Goal: Task Accomplishment & Management: Manage account settings

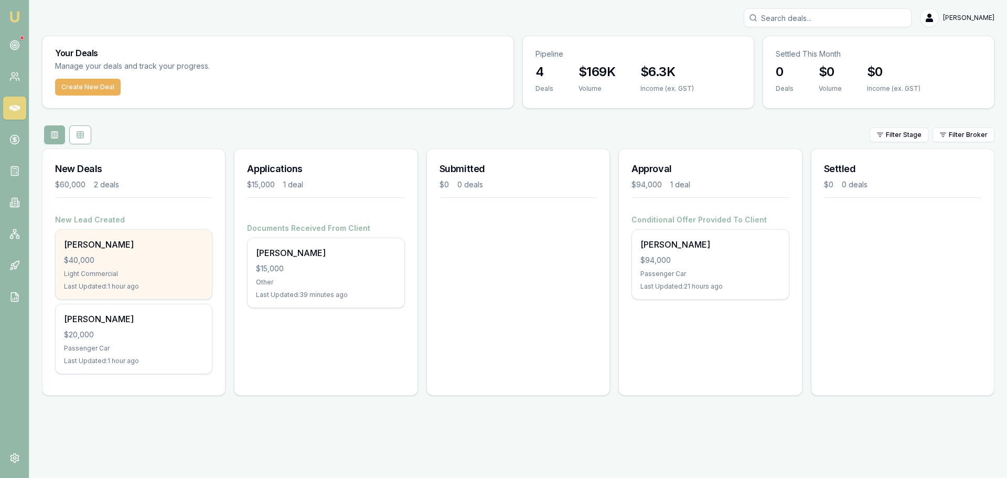
click at [144, 273] on div "Light Commercial" at bounding box center [134, 274] width 140 height 8
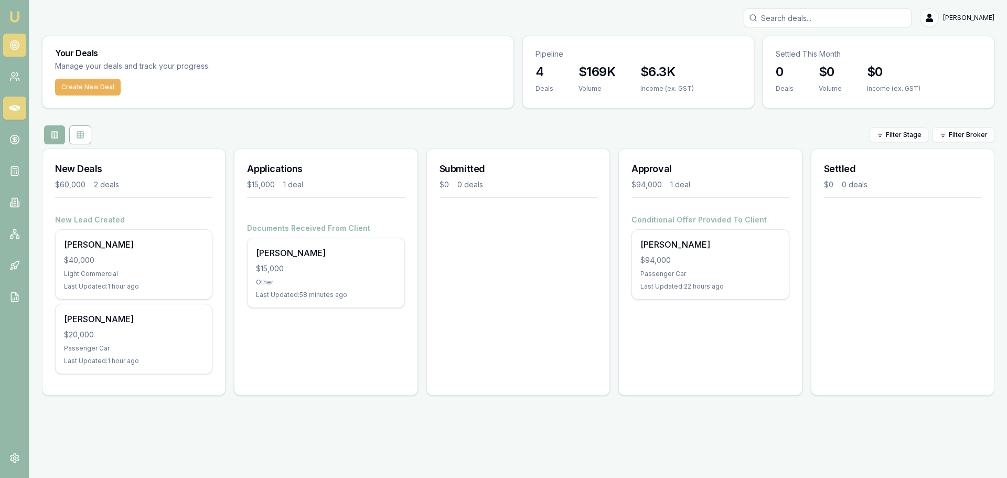
click at [24, 47] on link at bounding box center [14, 45] width 23 height 23
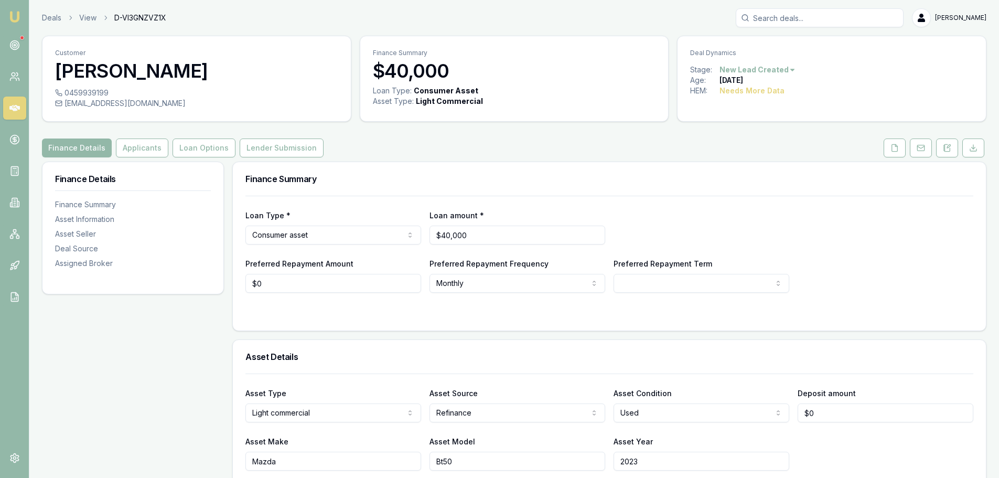
click at [52, 20] on link "Deals" at bounding box center [51, 18] width 19 height 10
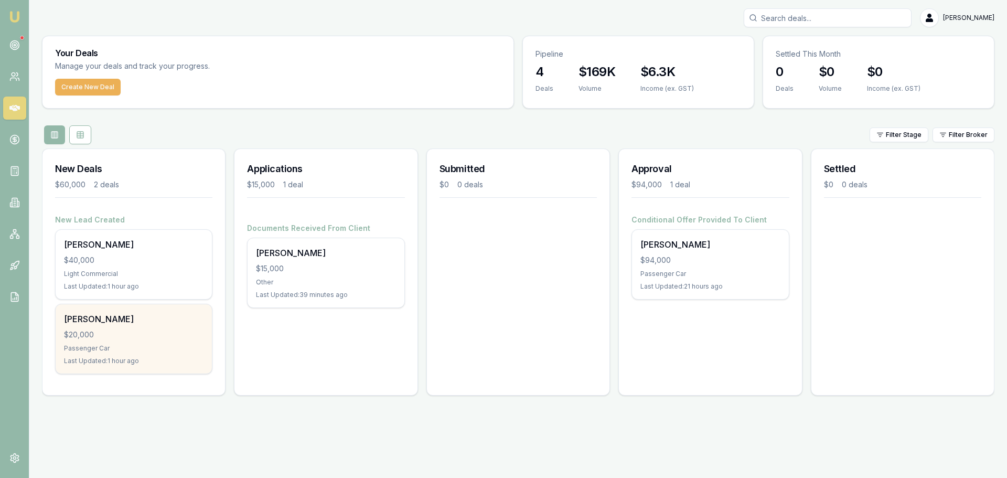
click at [121, 338] on div "$20,000" at bounding box center [134, 334] width 140 height 10
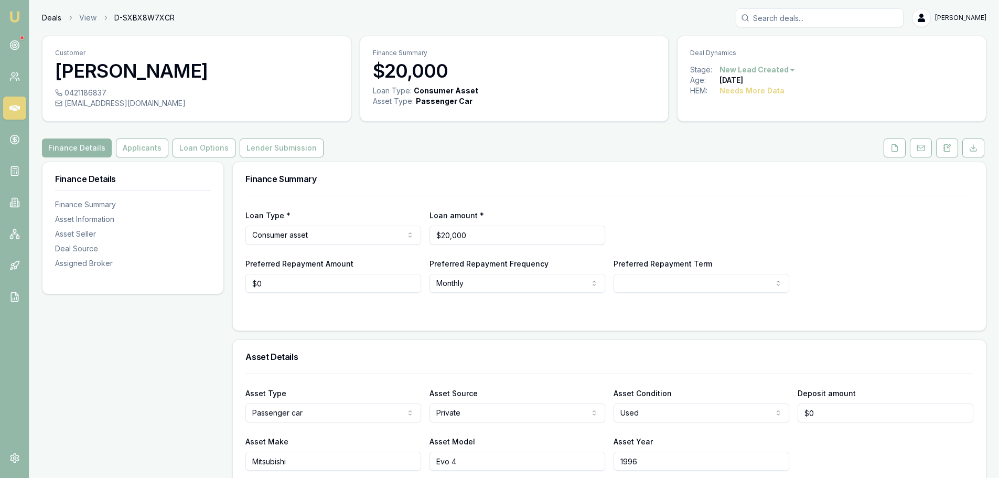
click at [49, 16] on link "Deals" at bounding box center [51, 18] width 19 height 10
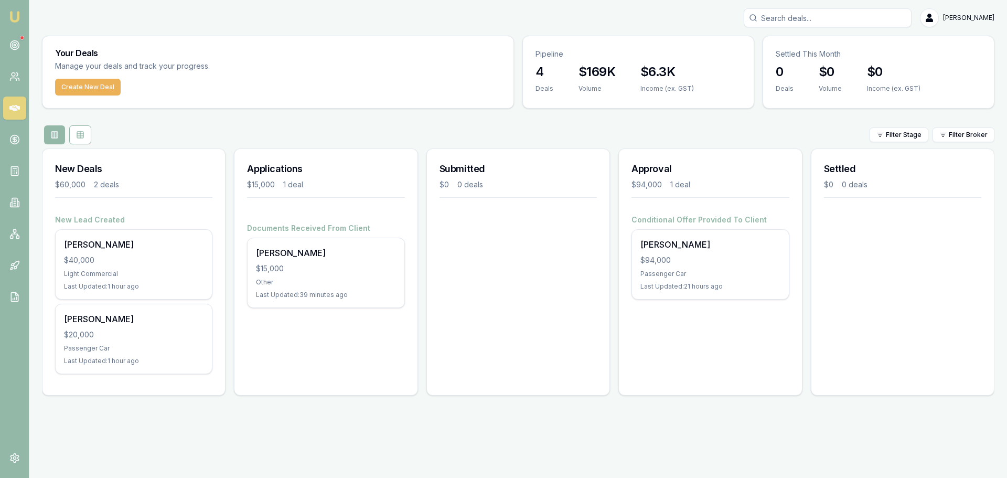
click at [605, 332] on div "Submitted $0 0 deals" at bounding box center [518, 271] width 184 height 247
click at [322, 331] on div "Applications $15,000 1 deal Documents Received From Client Wendy James $15,000 …" at bounding box center [326, 271] width 184 height 247
drag, startPoint x: 598, startPoint y: 334, endPoint x: 583, endPoint y: 335, distance: 14.2
click at [597, 334] on div "Submitted $0 0 deals" at bounding box center [518, 271] width 184 height 247
click at [392, 317] on div "Documents Received From Client Wendy James $15,000 Other Last Updated: 39 minut…" at bounding box center [325, 272] width 183 height 98
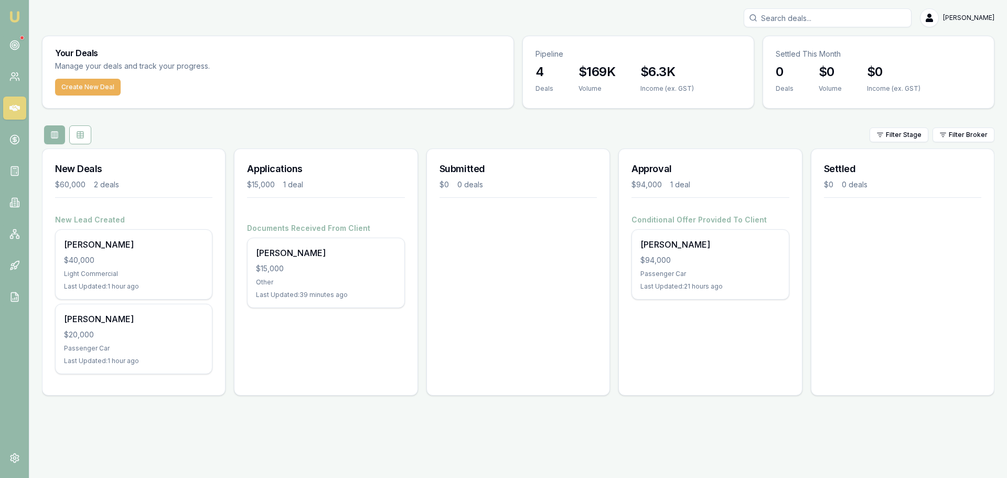
click at [522, 330] on div "Submitted $0 0 deals" at bounding box center [518, 271] width 184 height 247
click at [761, 362] on div "Approval $94,000 1 deal Conditional Offer Provided To Client Tyson Reddick $94,…" at bounding box center [710, 271] width 184 height 247
click at [921, 351] on div "Settled $0 0 deals" at bounding box center [903, 271] width 184 height 247
click at [8, 40] on link at bounding box center [14, 45] width 23 height 23
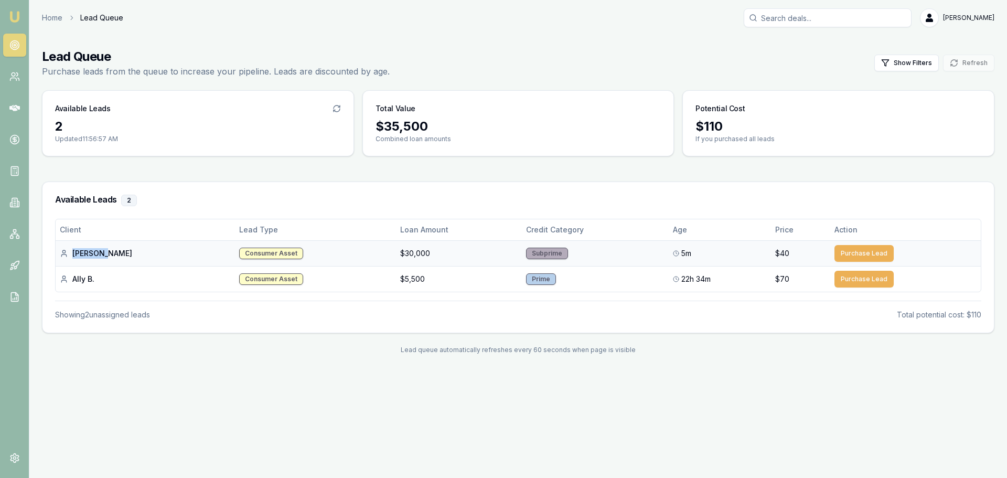
drag, startPoint x: 73, startPoint y: 255, endPoint x: 105, endPoint y: 257, distance: 32.0
click at [105, 257] on div "[PERSON_NAME]" at bounding box center [145, 253] width 171 height 10
copy div "Kyanne N"
click at [430, 324] on div "Client Lead Type Loan Amount Credit Category Age Price Action Kyanne N. Consume…" at bounding box center [518, 276] width 952 height 114
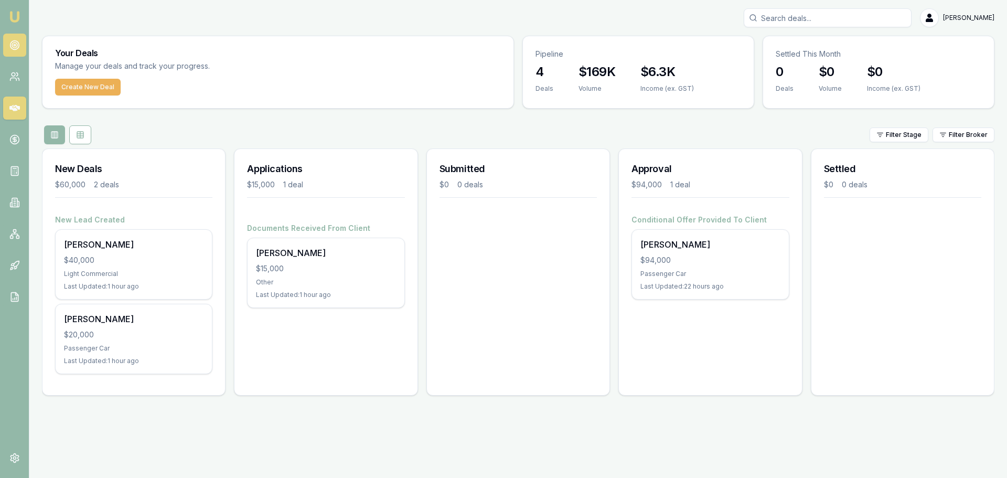
click at [19, 46] on icon at bounding box center [14, 45] width 10 height 10
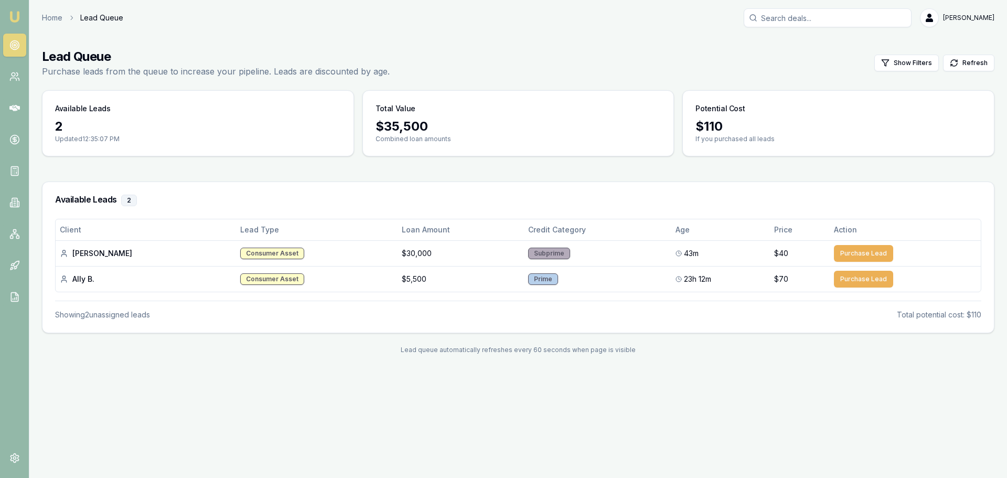
click at [19, 52] on link at bounding box center [14, 45] width 23 height 23
drag, startPoint x: 13, startPoint y: 52, endPoint x: 38, endPoint y: 19, distance: 41.1
click at [13, 51] on link at bounding box center [14, 45] width 23 height 23
